Goal: Find specific page/section: Find specific page/section

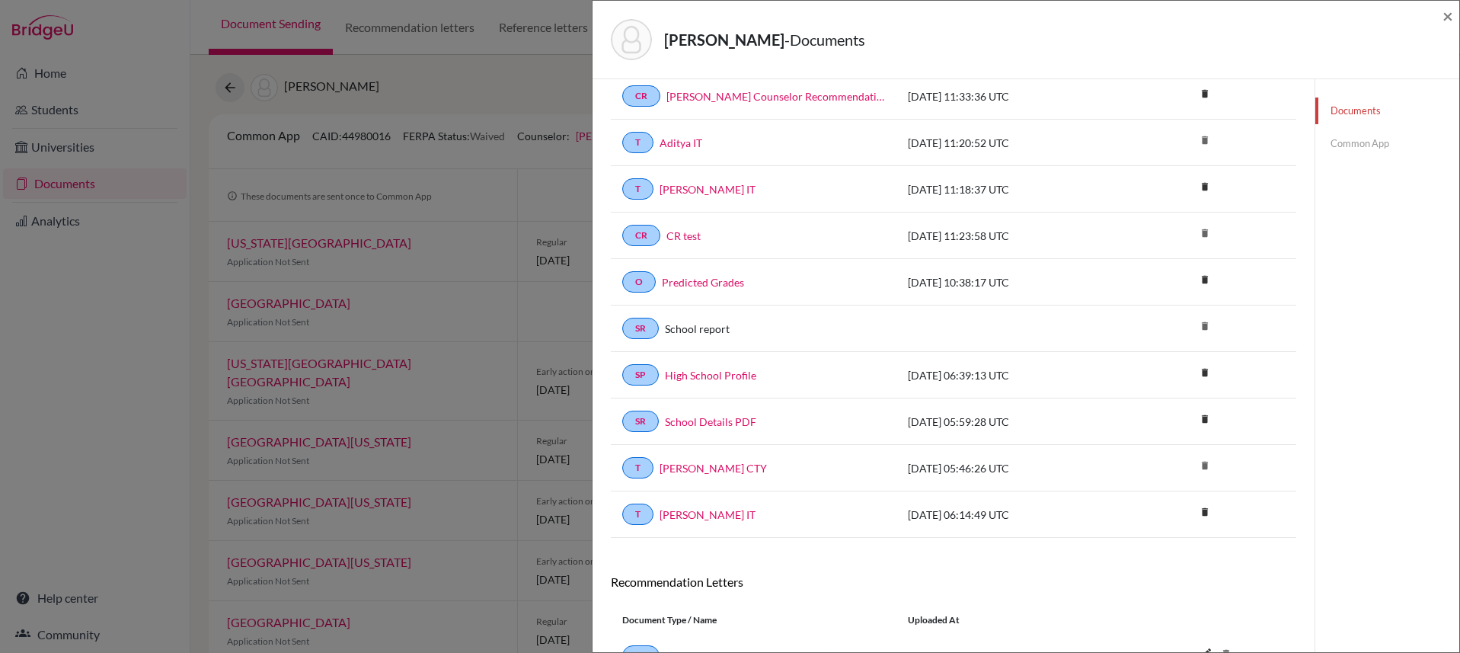
scroll to position [302, 0]
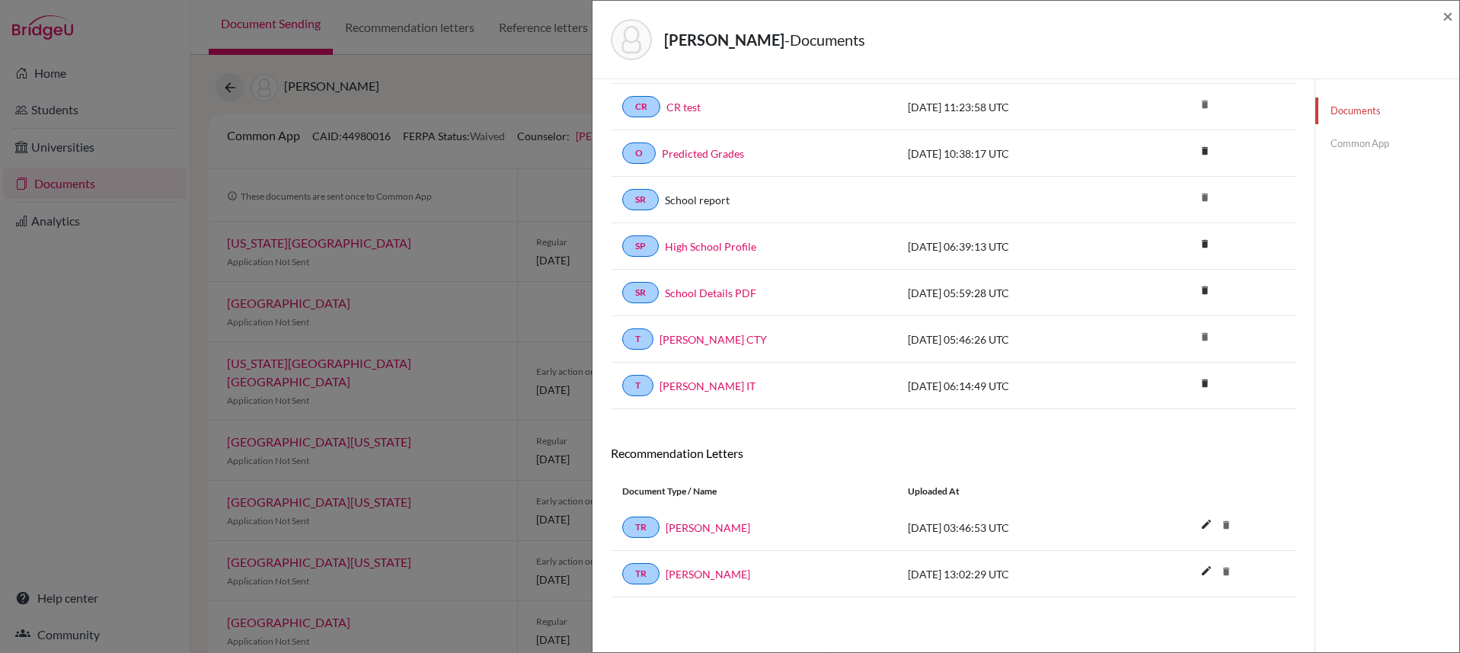
click at [1363, 140] on link "Common App" at bounding box center [1387, 143] width 144 height 27
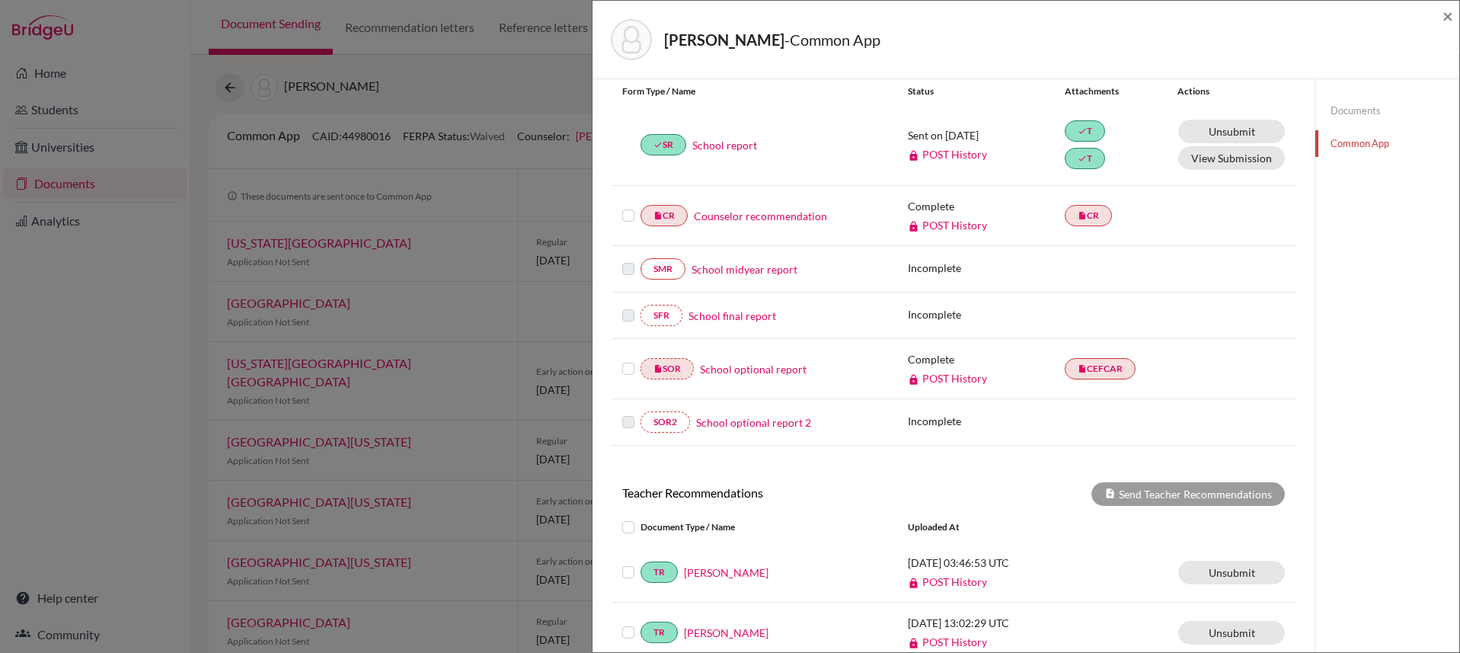
scroll to position [351, 0]
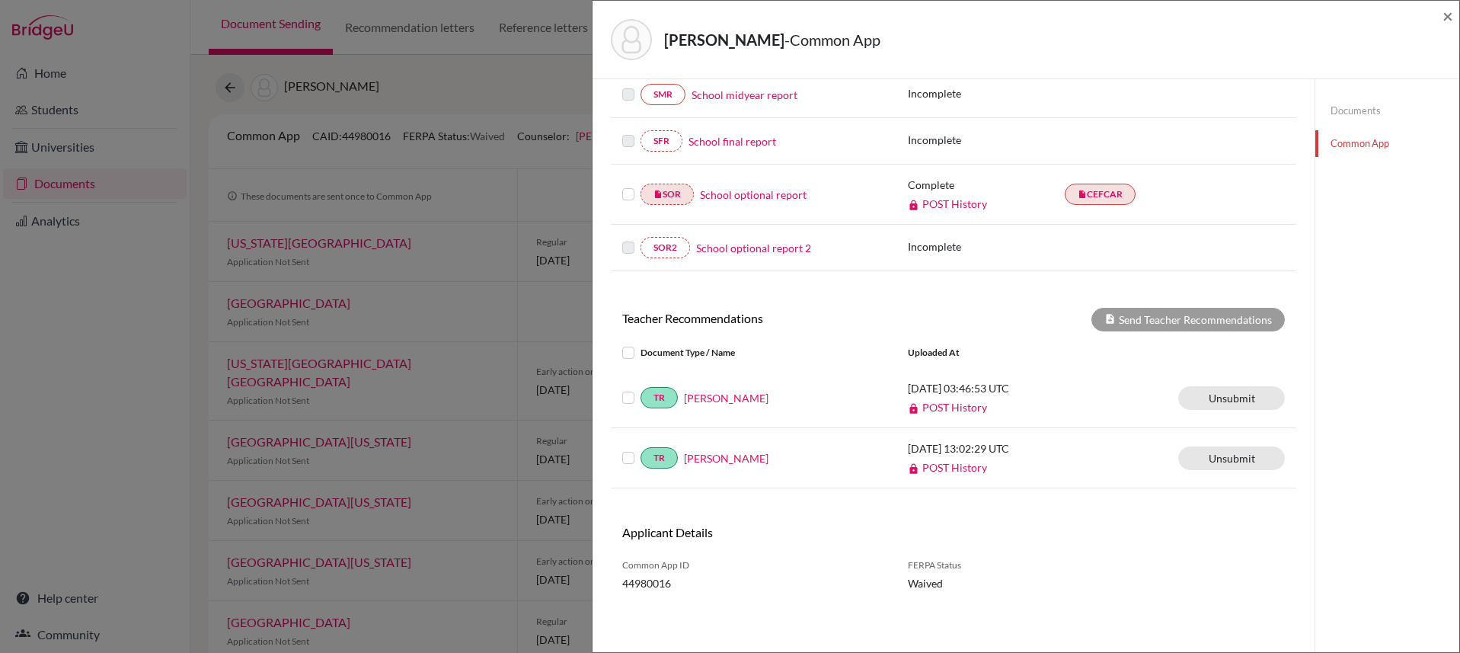
click at [1332, 113] on link "Documents" at bounding box center [1387, 110] width 144 height 27
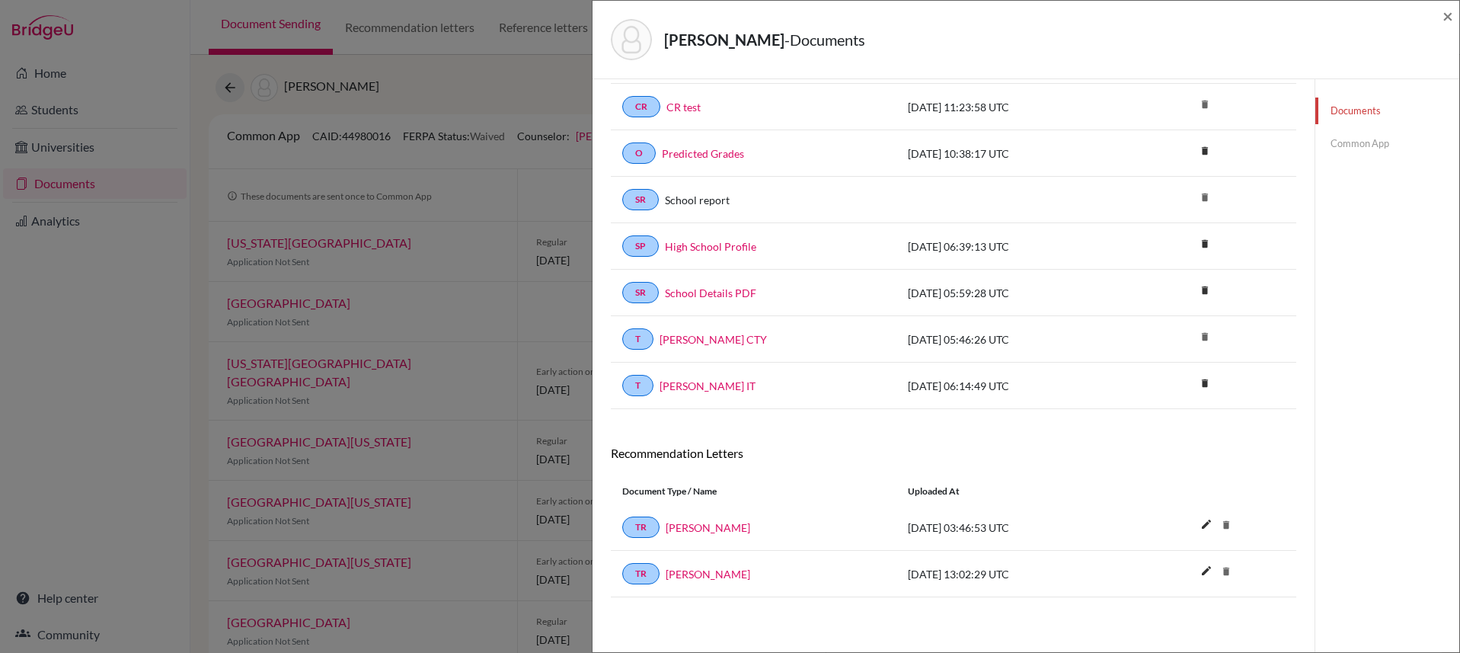
scroll to position [302, 0]
click at [1351, 145] on link "Common App" at bounding box center [1387, 143] width 144 height 27
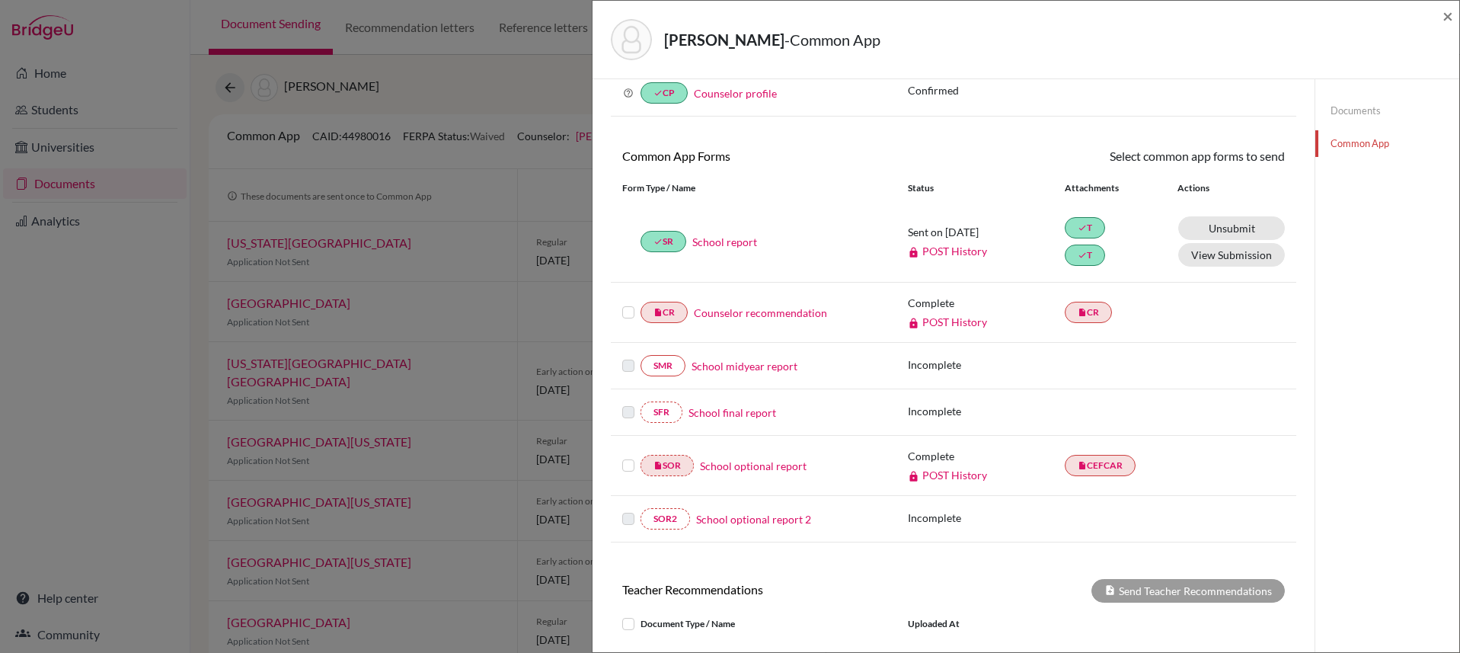
scroll to position [302, 0]
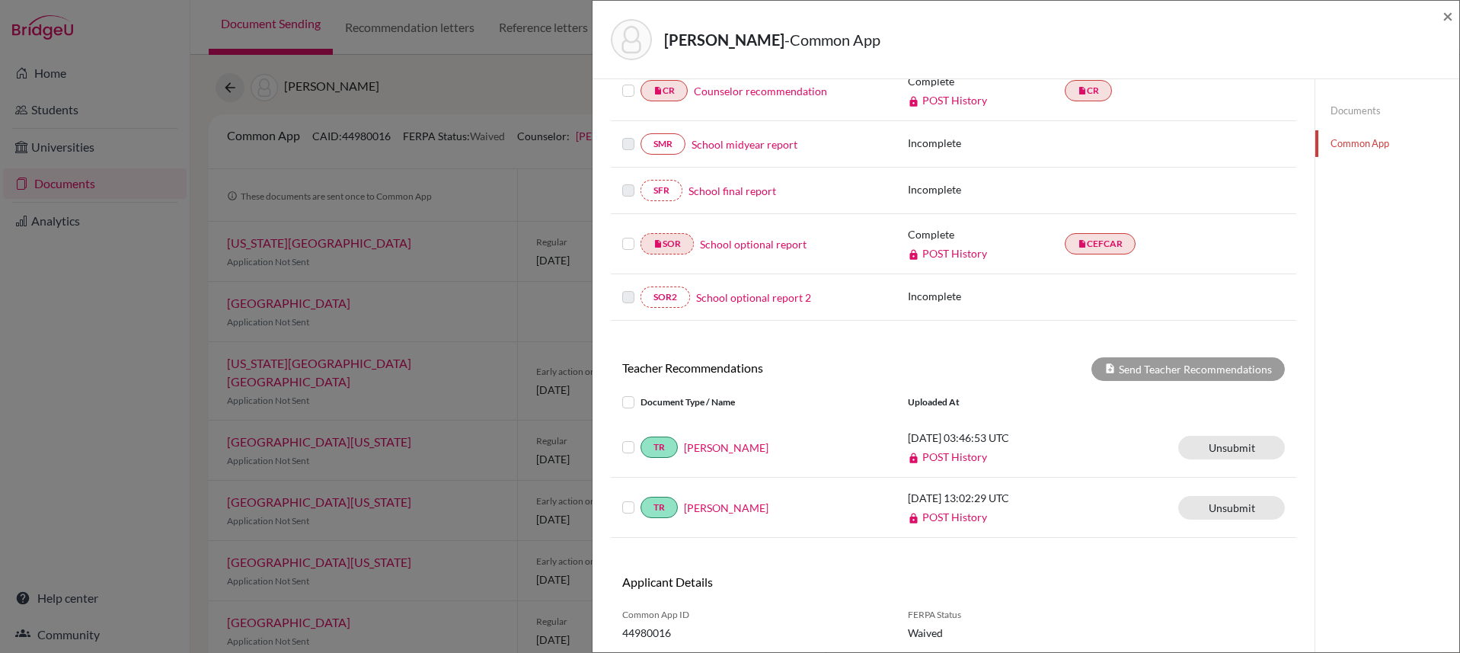
click at [1350, 107] on link "Documents" at bounding box center [1387, 110] width 144 height 27
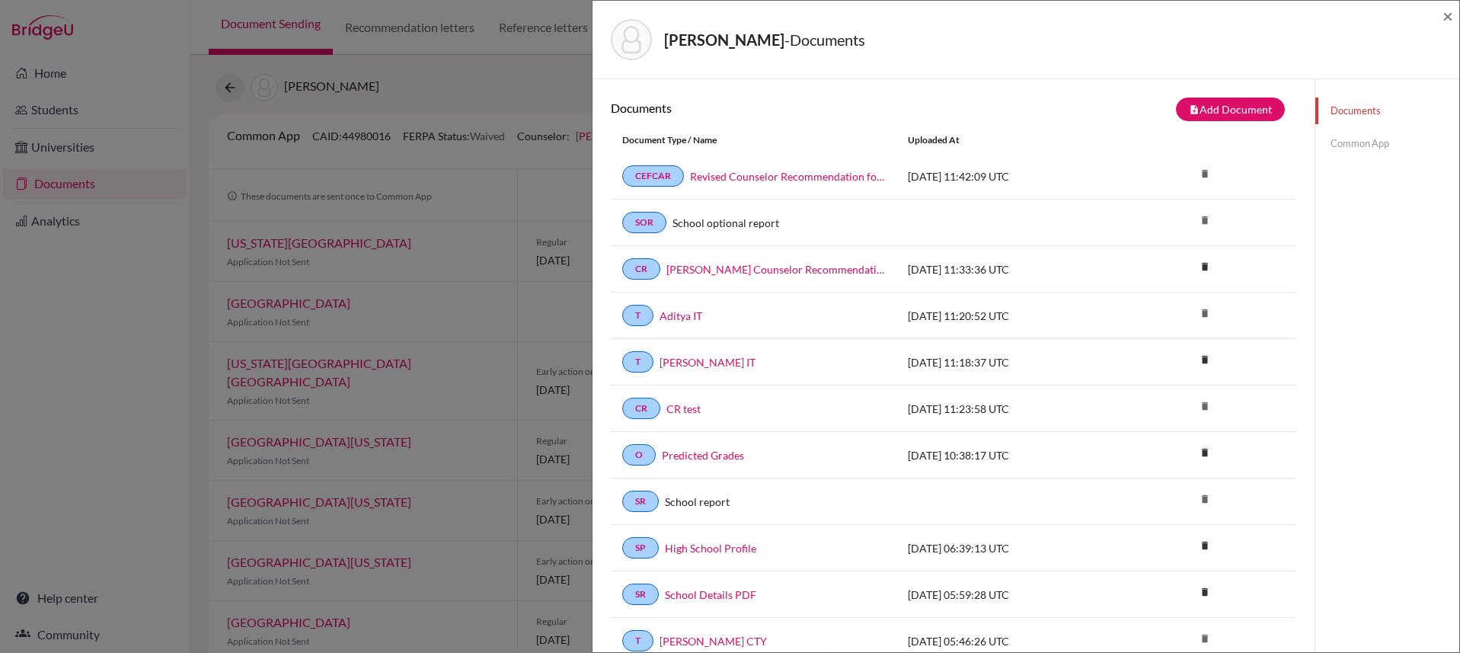
click at [1363, 141] on link "Common App" at bounding box center [1387, 143] width 144 height 27
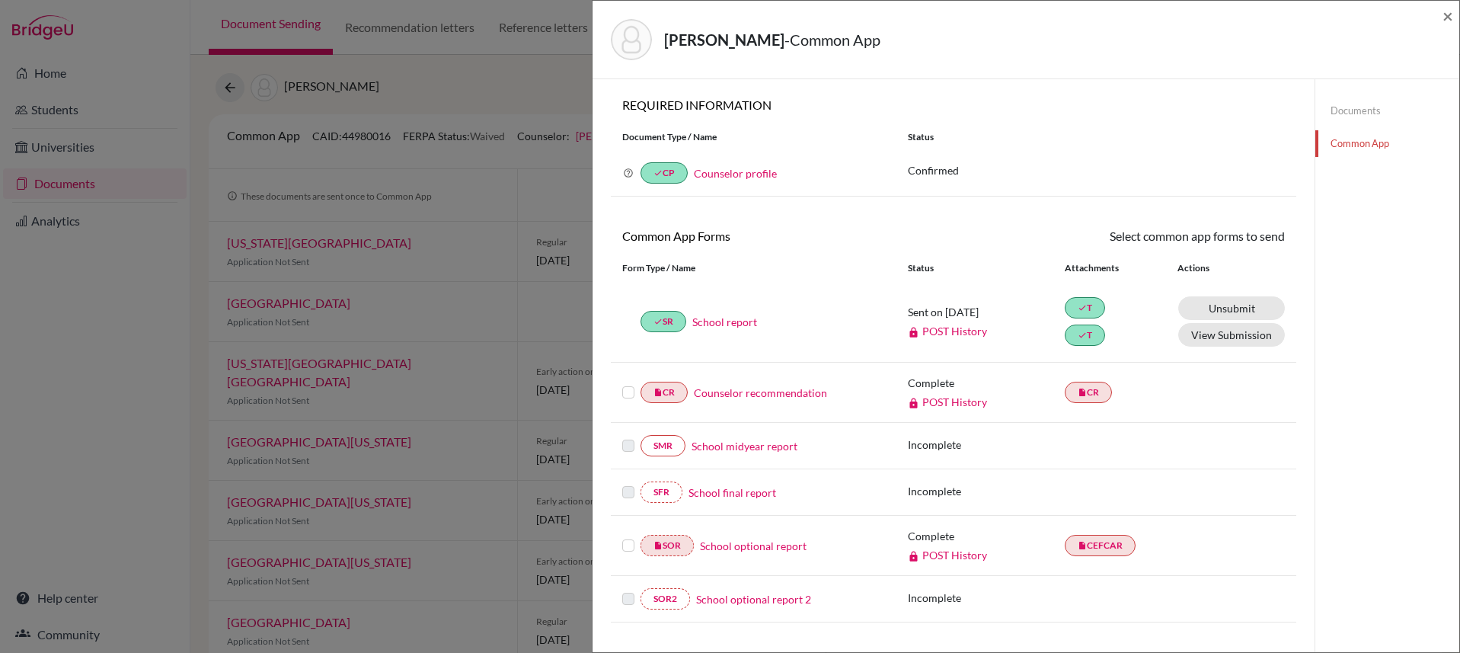
click at [770, 395] on link "Counselor recommendation" at bounding box center [760, 393] width 133 height 16
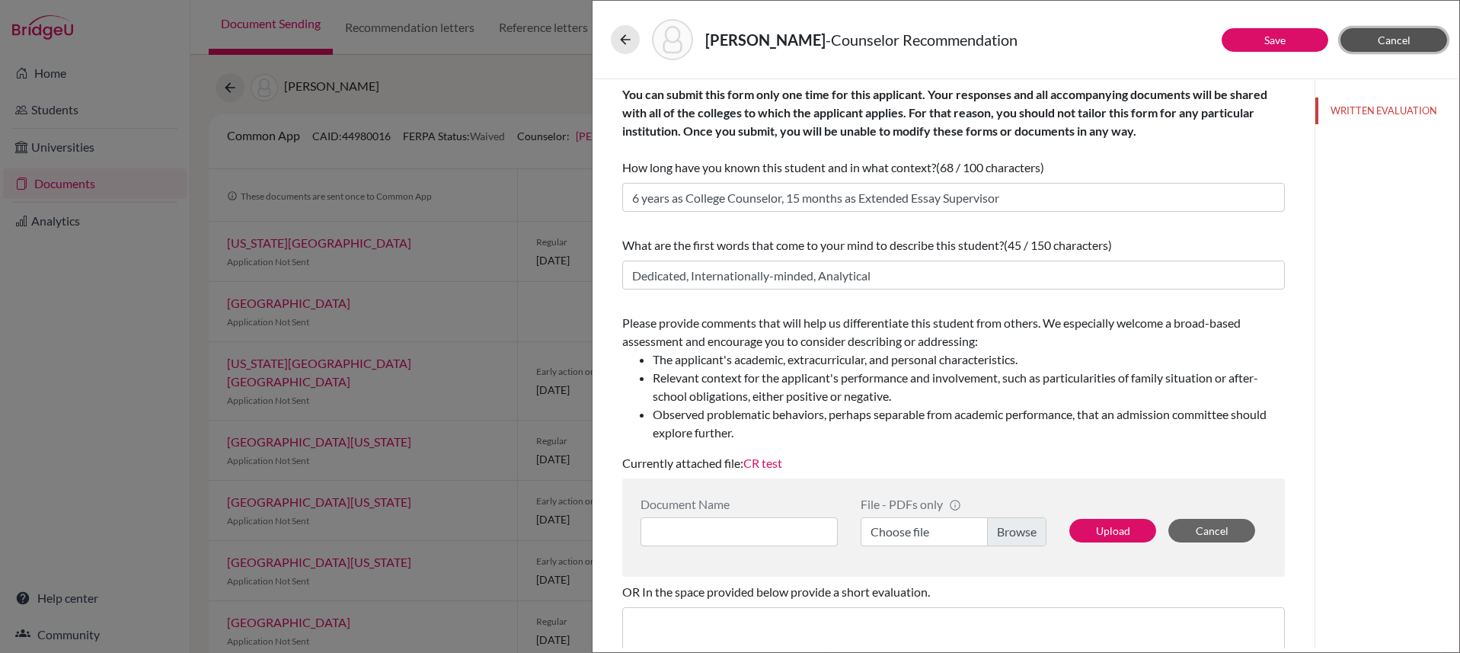
click at [1413, 37] on button "Cancel" at bounding box center [1393, 40] width 107 height 24
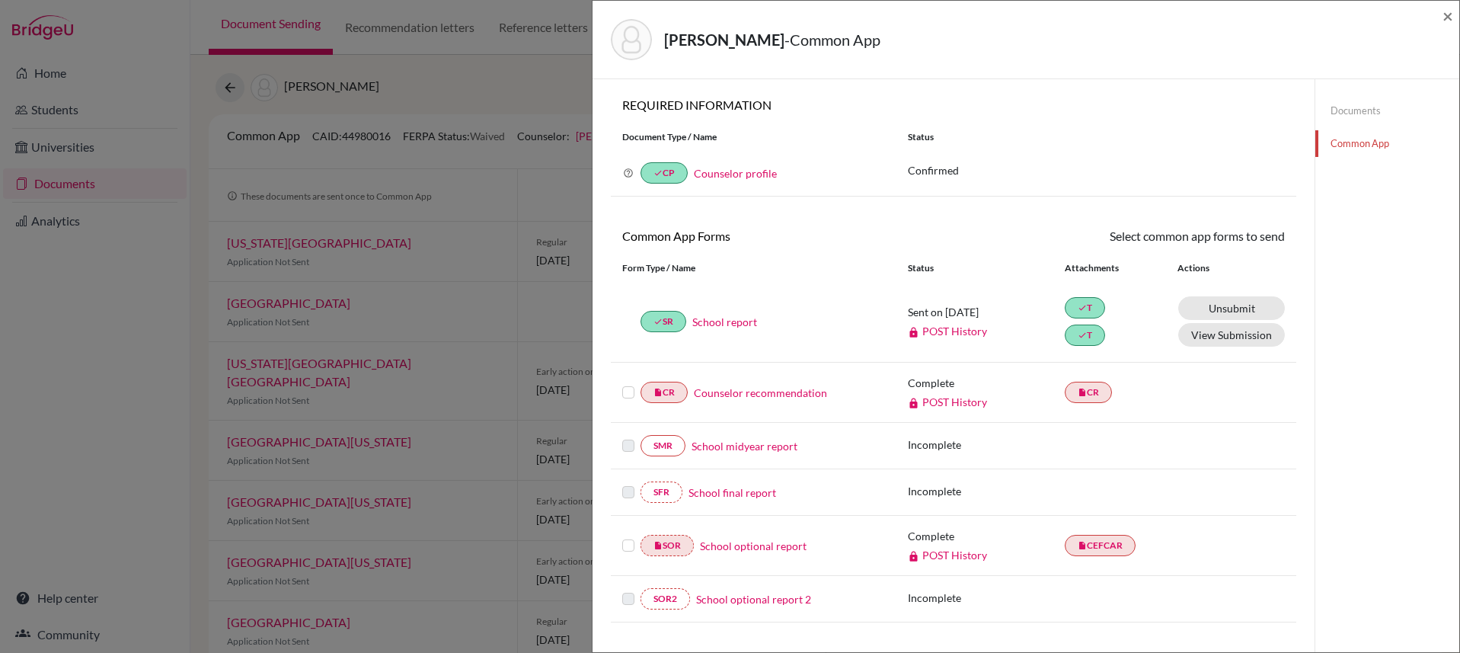
click at [1353, 105] on link "Documents" at bounding box center [1387, 110] width 144 height 27
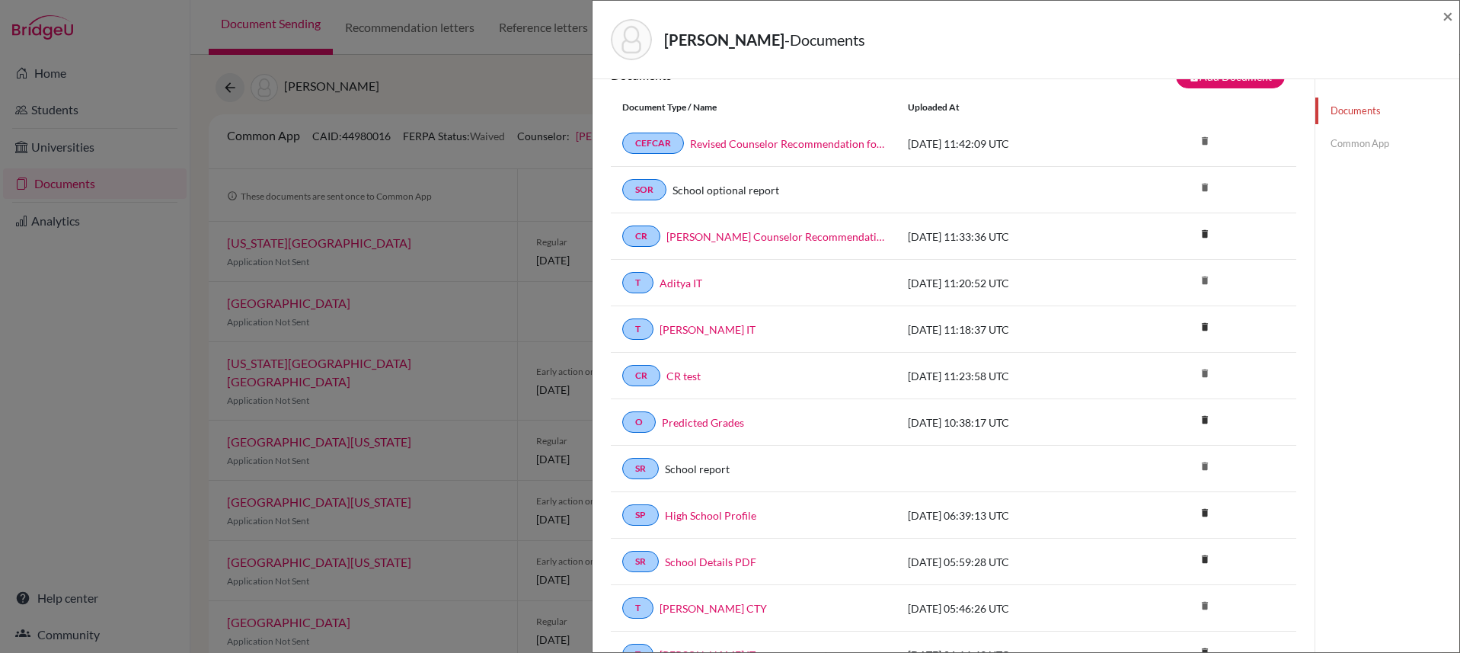
scroll to position [21, 0]
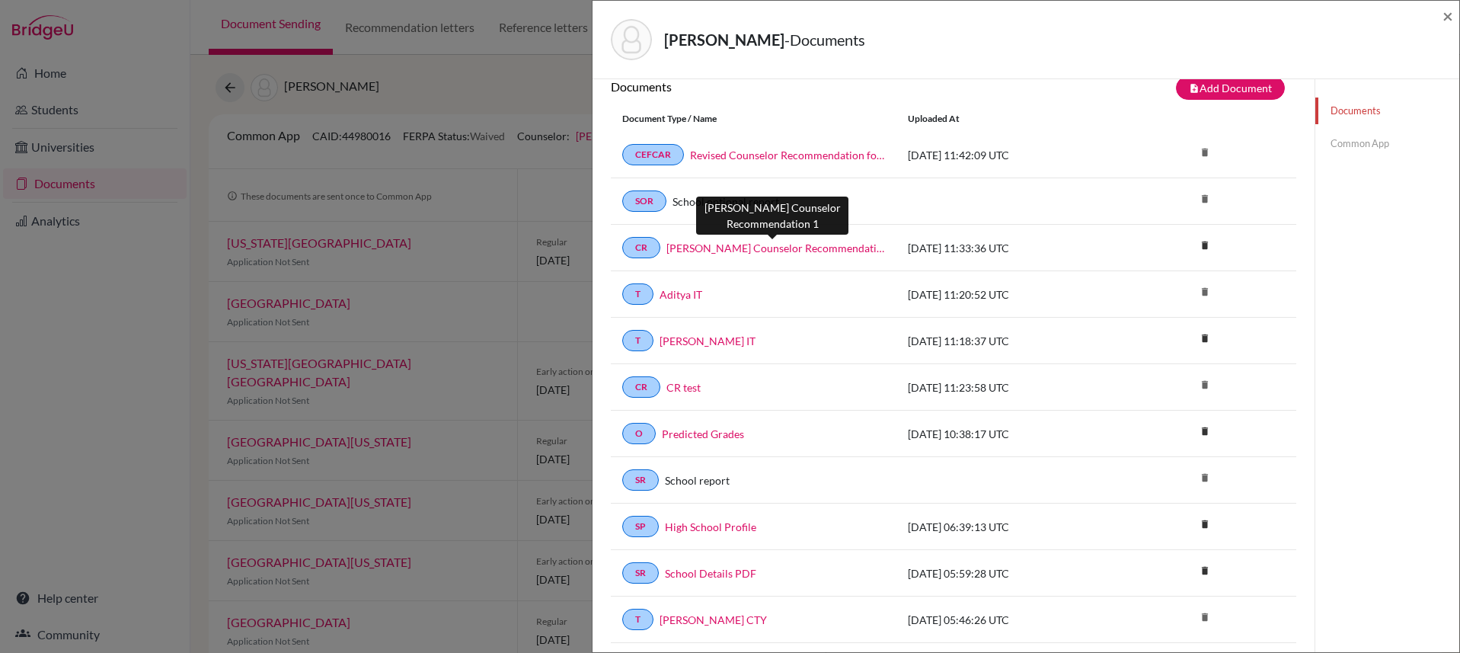
click at [813, 248] on link "[PERSON_NAME] Counselor Recommendation 1" at bounding box center [775, 248] width 219 height 16
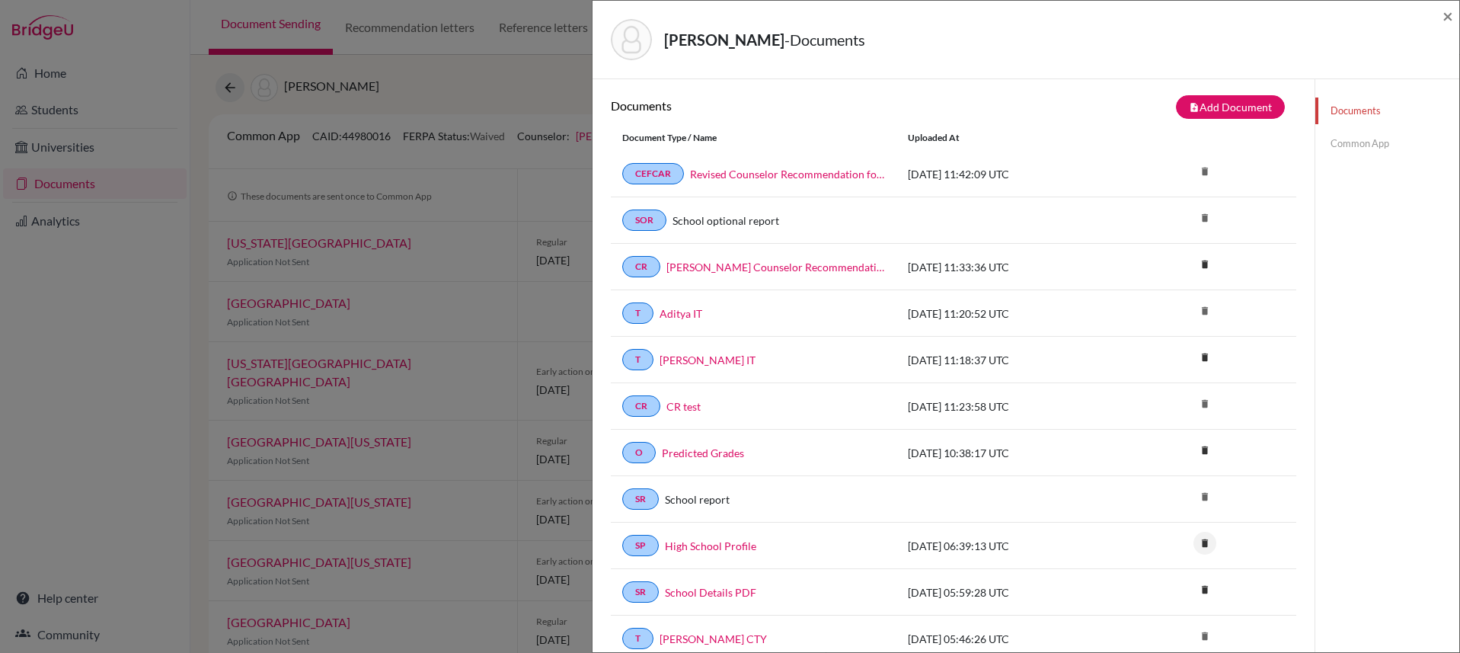
scroll to position [0, 0]
